Goal: Task Accomplishment & Management: Use online tool/utility

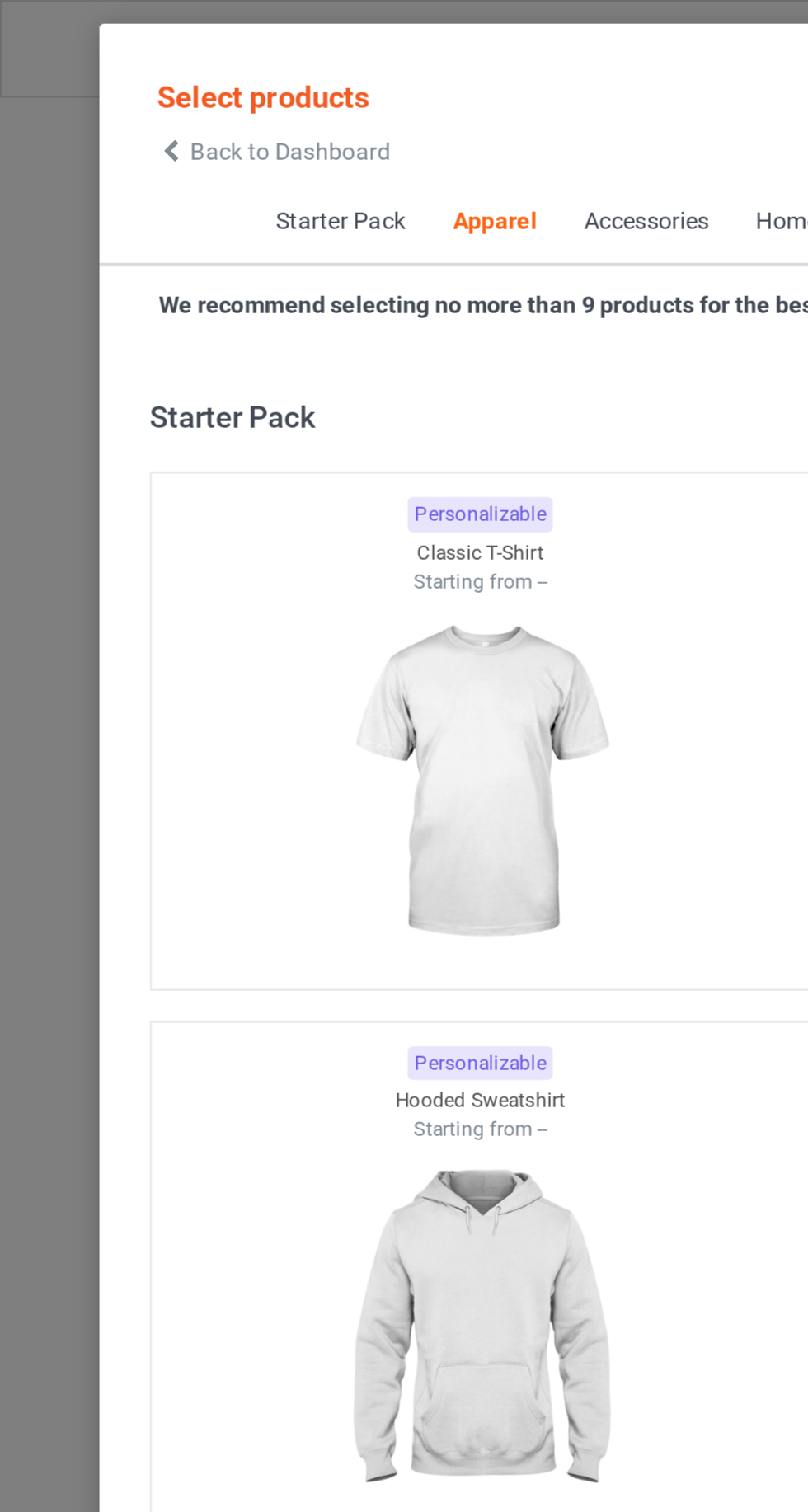
click at [81, 68] on icon at bounding box center [84, 74] width 14 height 12
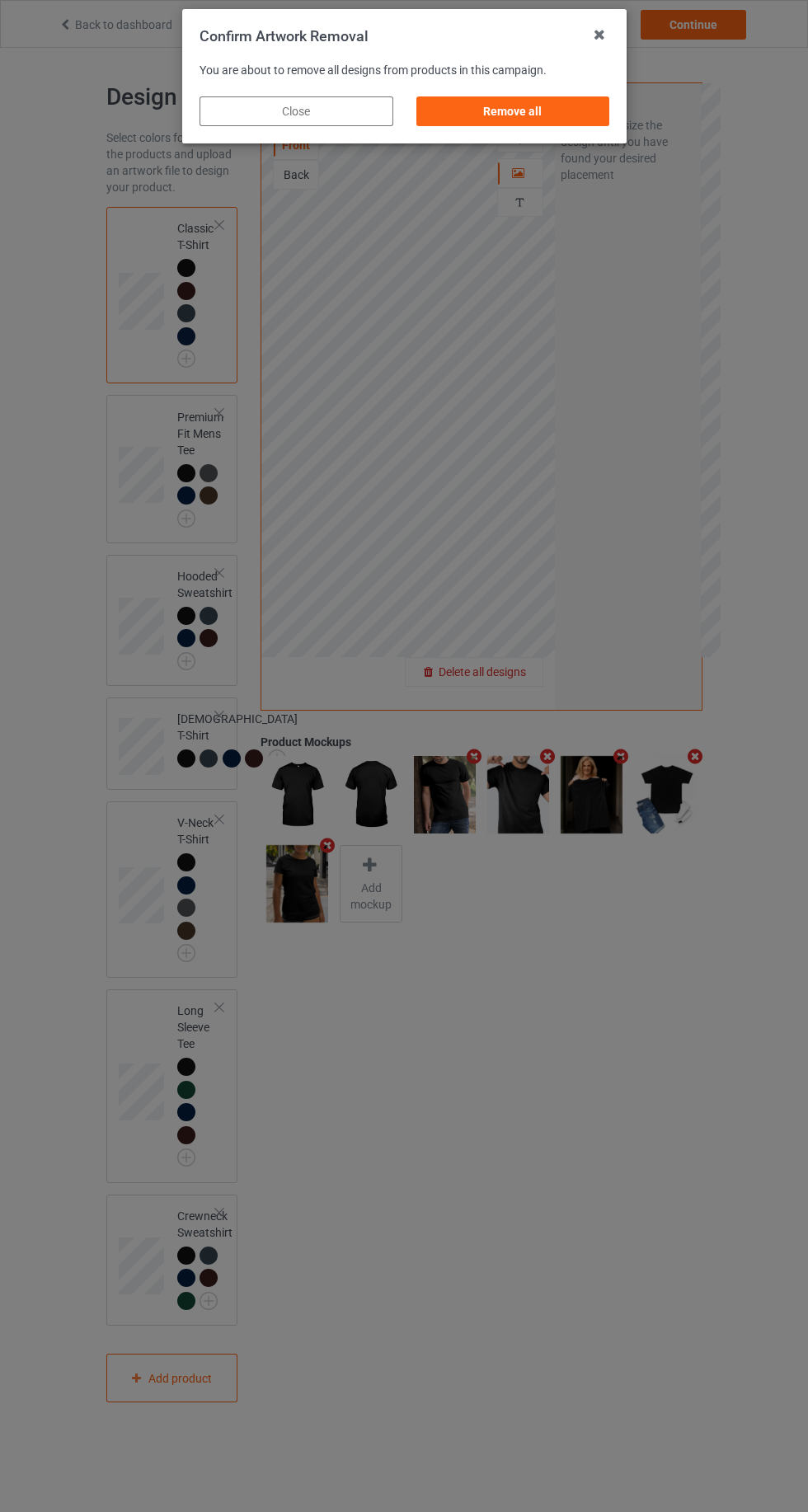
click at [520, 96] on div "Remove all" at bounding box center [512, 111] width 194 height 30
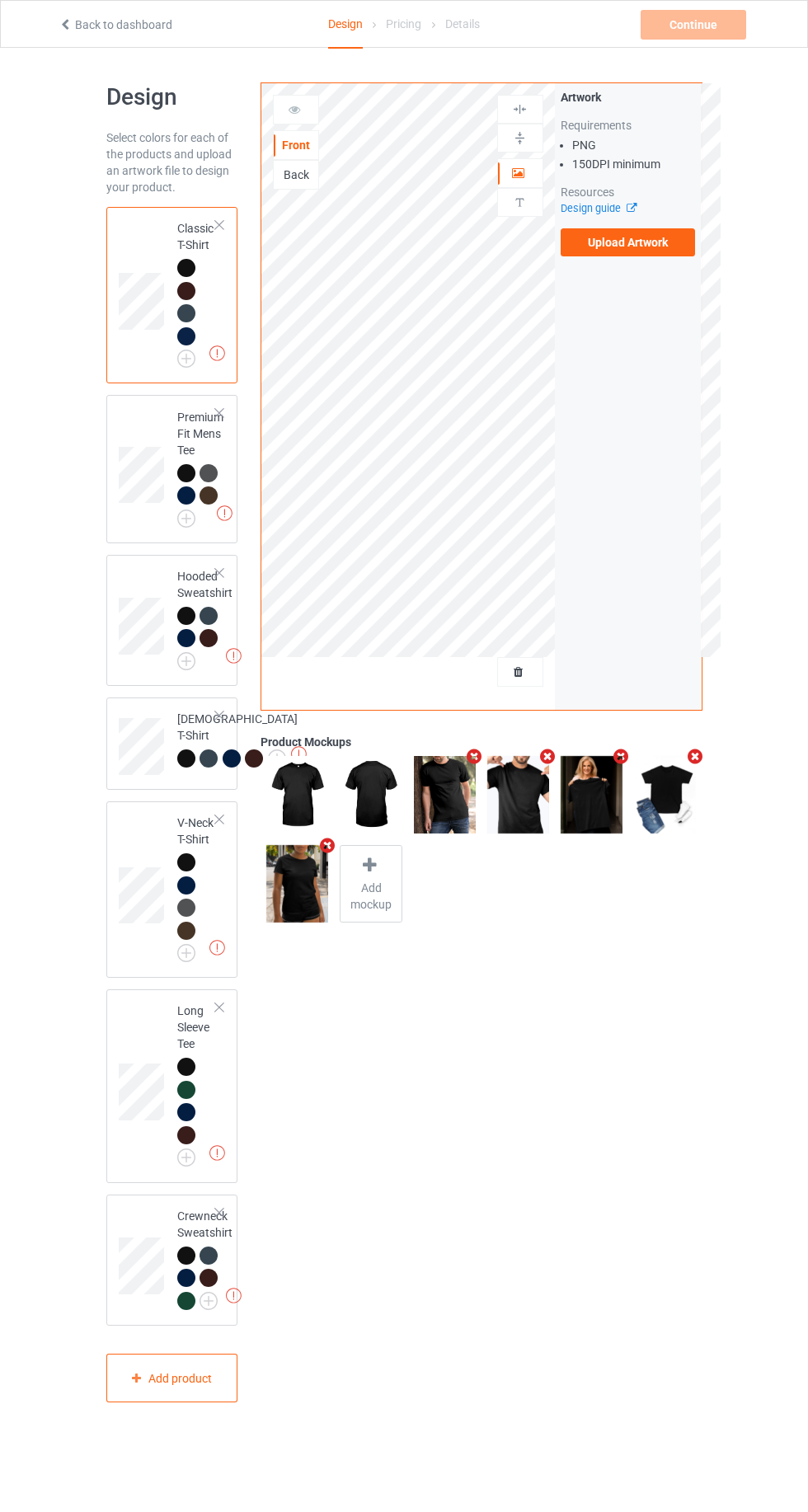
click at [651, 253] on label "Upload Artwork" at bounding box center [628, 242] width 135 height 28
click at [0, 0] on input "Upload Artwork" at bounding box center [0, 0] width 0 height 0
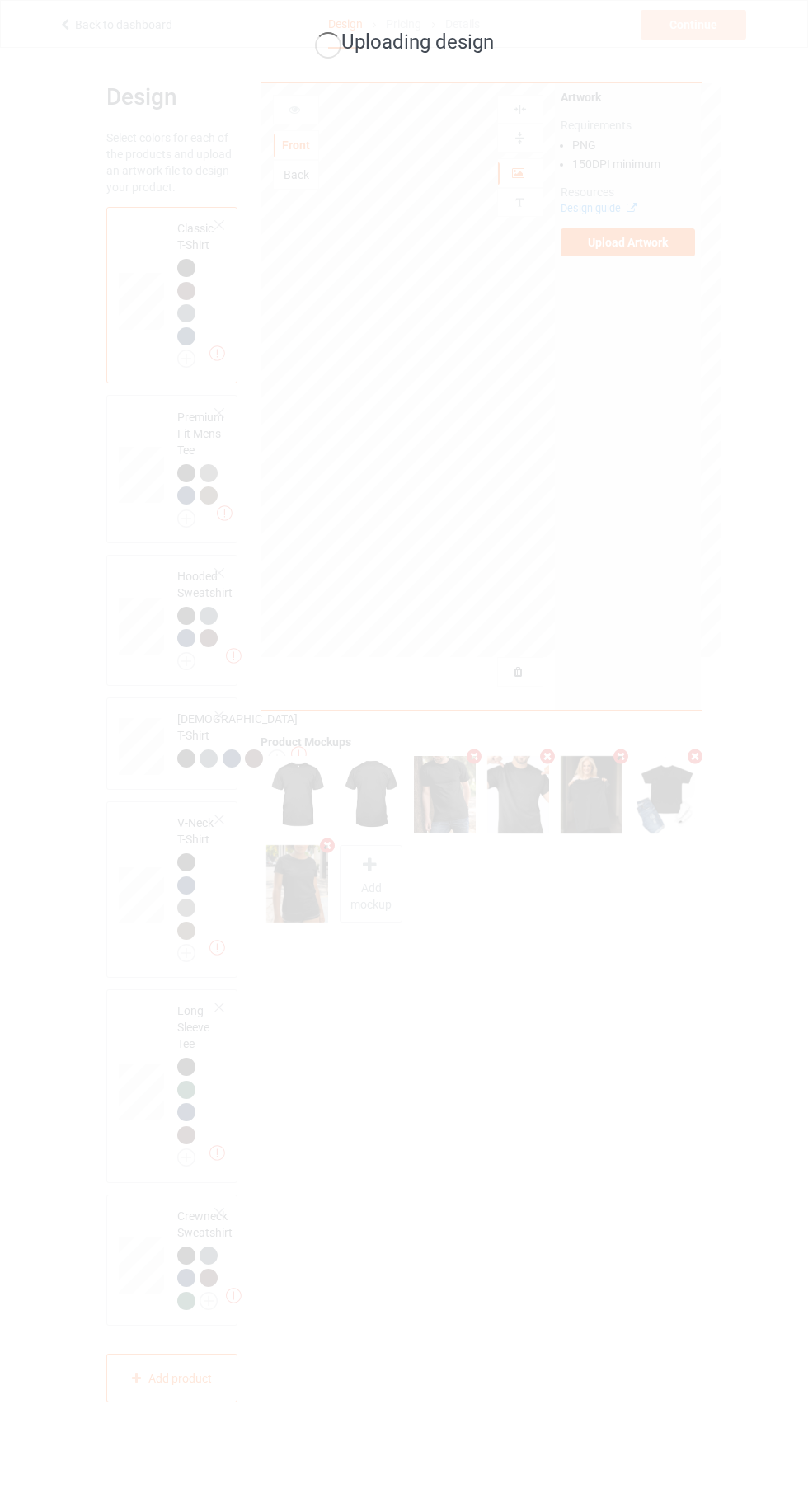
click at [381, 765] on div "Uploading design" at bounding box center [404, 756] width 808 height 1512
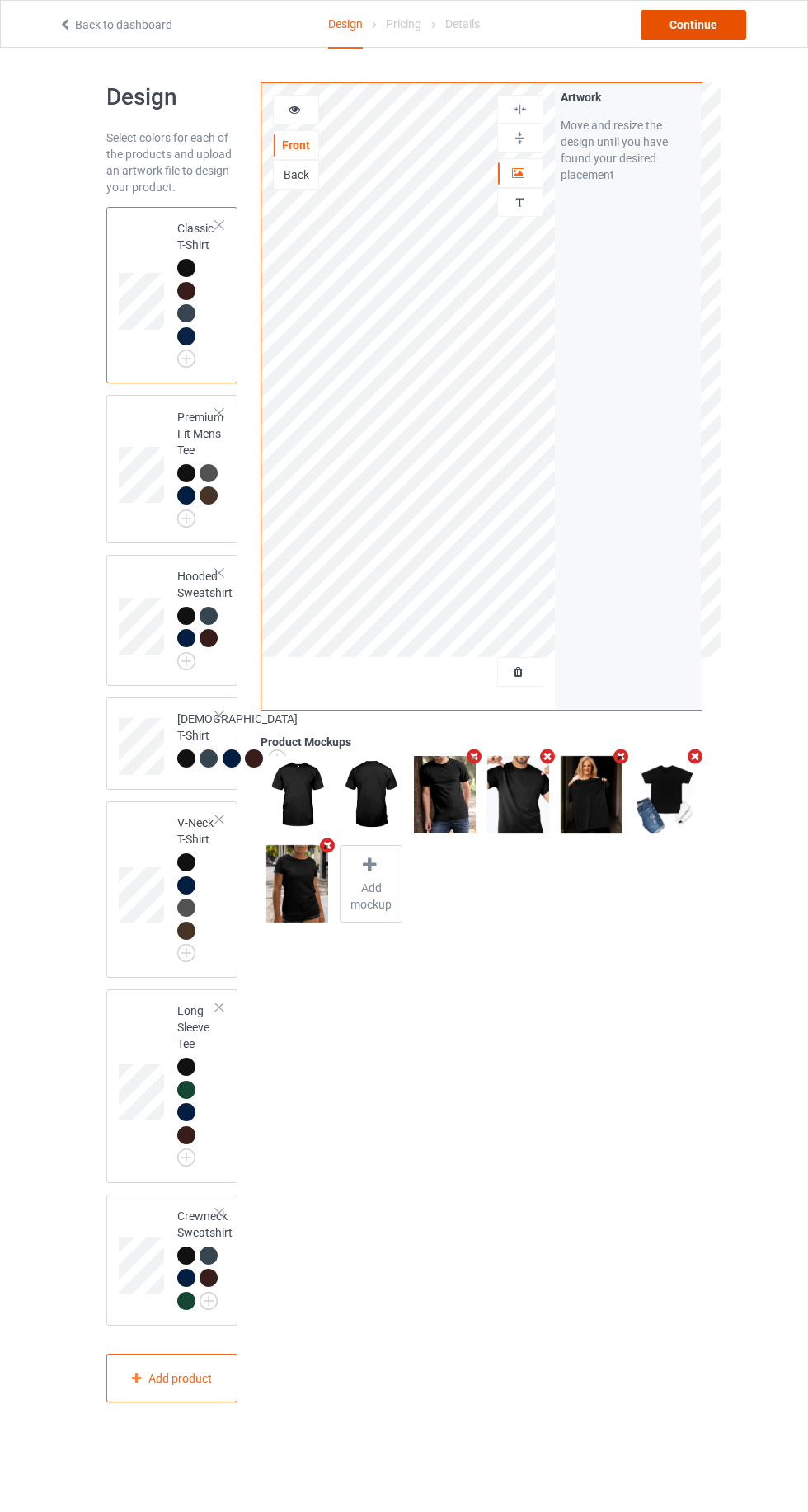
click at [689, 24] on div "Continue" at bounding box center [694, 25] width 106 height 30
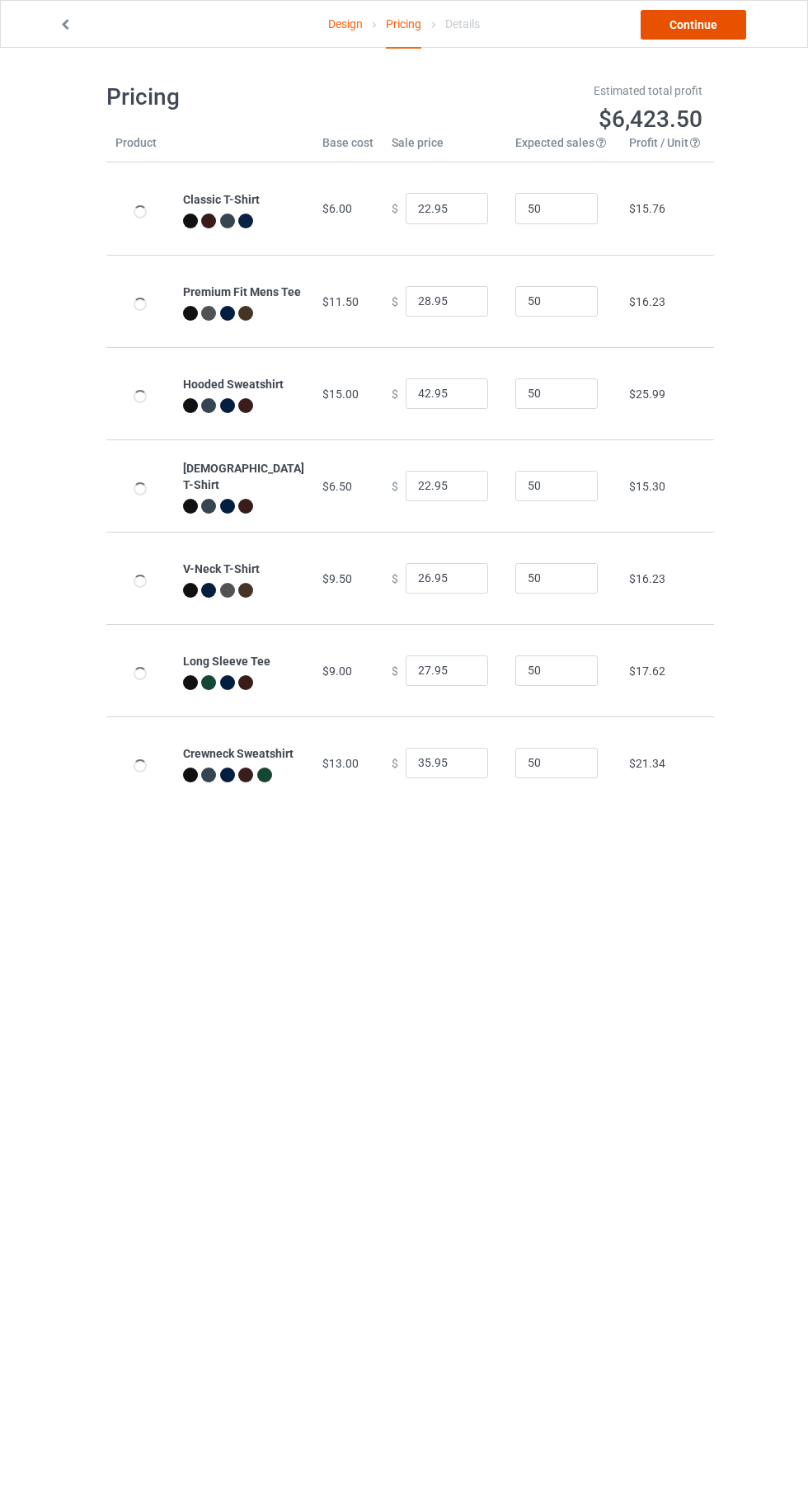
click at [706, 30] on link "Continue" at bounding box center [694, 25] width 106 height 30
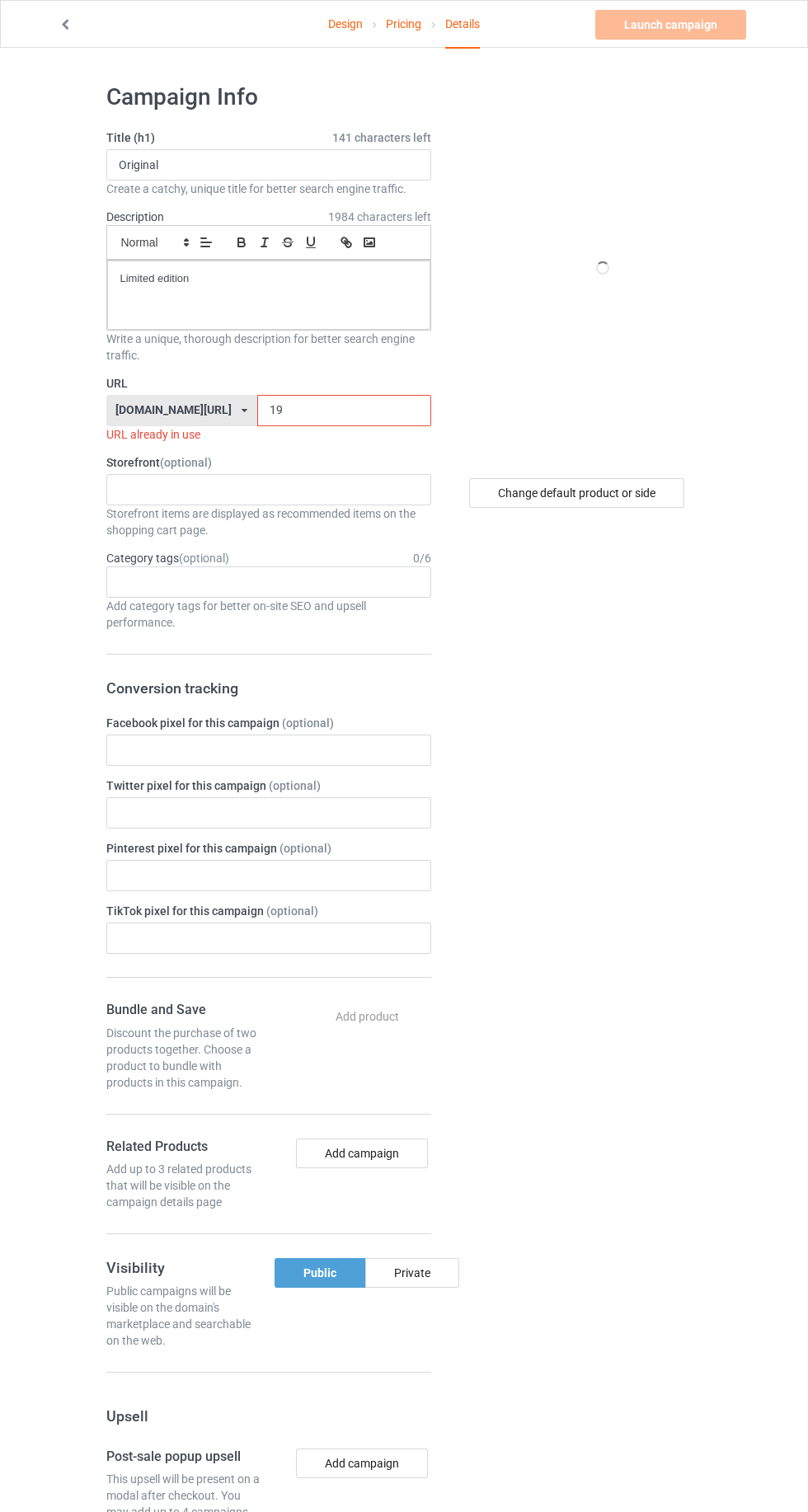
click at [308, 411] on input "19" at bounding box center [344, 410] width 174 height 32
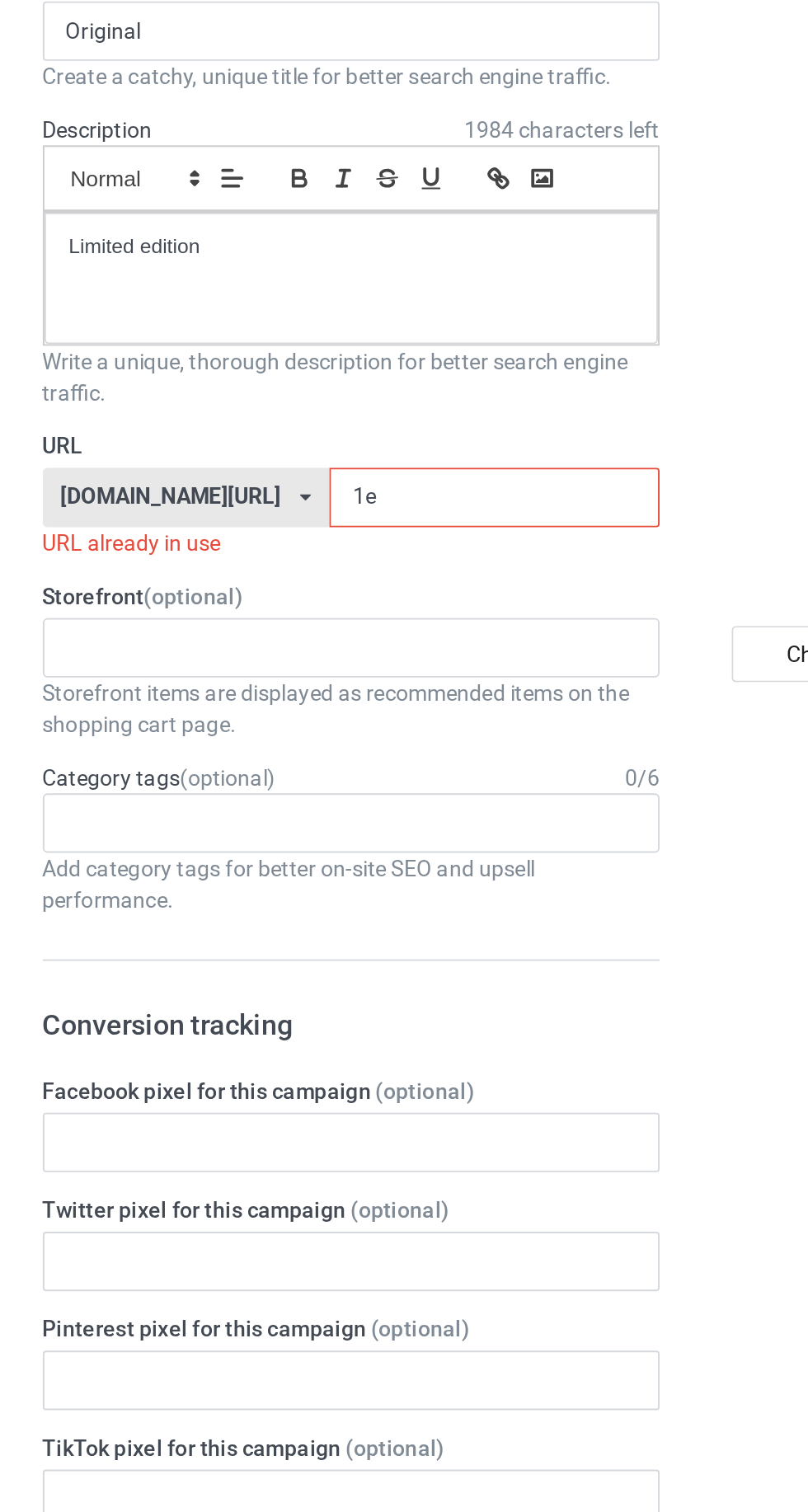
type input "1ee"
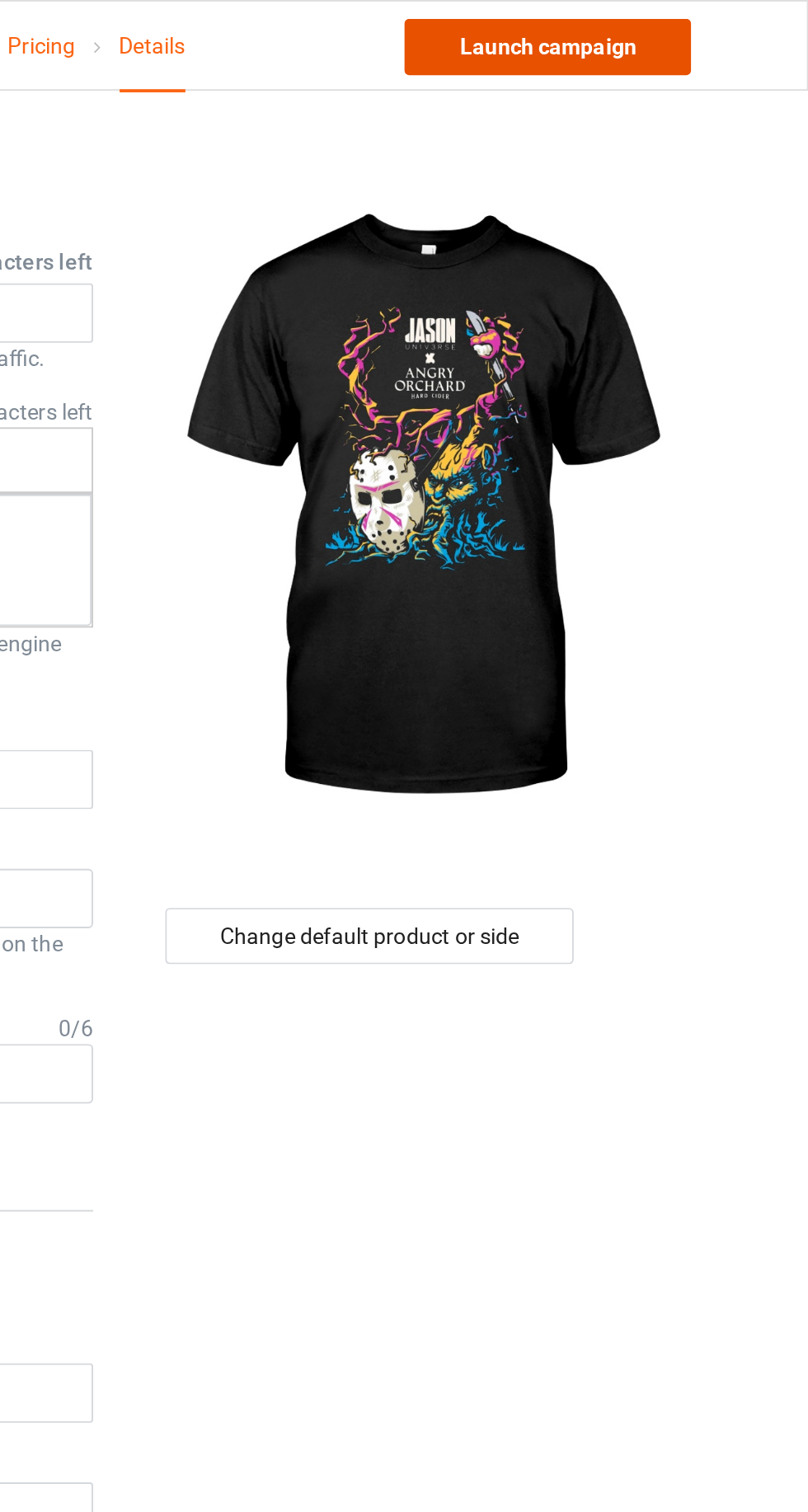
click at [707, 27] on link "Launch campaign" at bounding box center [670, 25] width 151 height 30
